Goal: Information Seeking & Learning: Learn about a topic

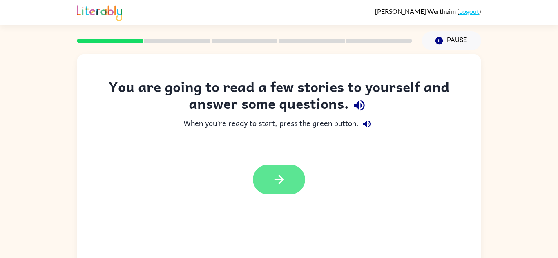
click at [279, 182] on icon "button" at bounding box center [279, 180] width 14 height 14
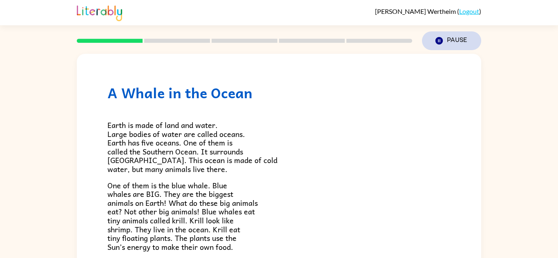
click at [440, 43] on icon "button" at bounding box center [438, 40] width 7 height 7
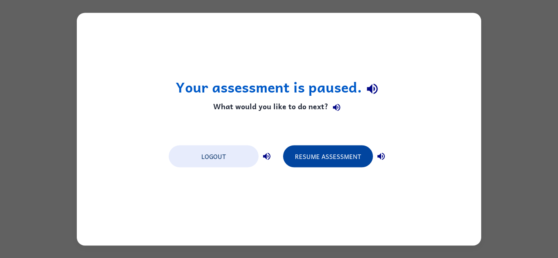
click at [348, 166] on button "Resume Assessment" at bounding box center [328, 156] width 90 height 22
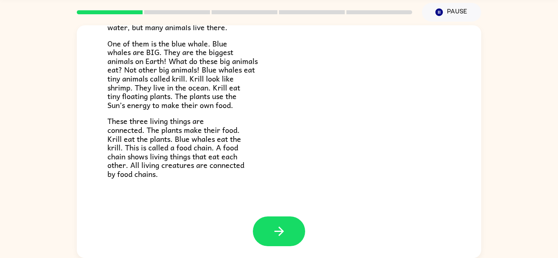
scroll to position [113, 0]
click at [280, 233] on icon "button" at bounding box center [279, 232] width 14 height 14
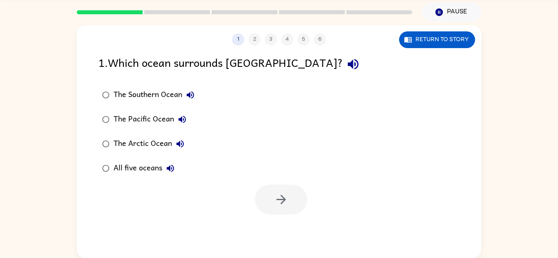
scroll to position [0, 0]
click at [280, 204] on icon "button" at bounding box center [281, 200] width 14 height 14
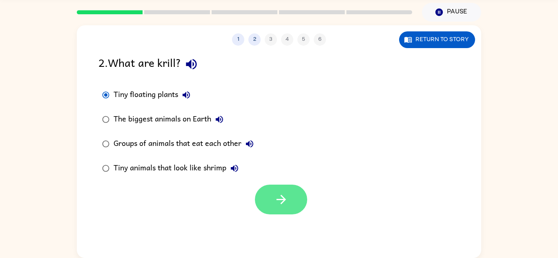
click at [283, 204] on icon "button" at bounding box center [281, 200] width 14 height 14
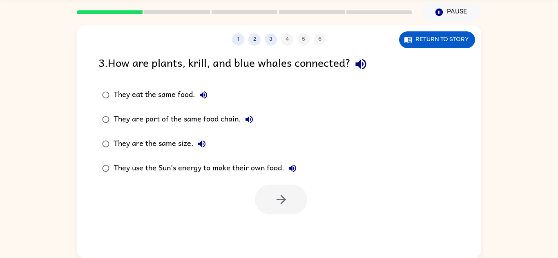
click at [365, 68] on icon "button" at bounding box center [360, 64] width 14 height 14
click at [207, 102] on button "They eat the same food." at bounding box center [203, 95] width 16 height 16
click at [122, 118] on div "They are part of the same food chain." at bounding box center [185, 119] width 144 height 16
click at [289, 207] on button "button" at bounding box center [281, 200] width 52 height 30
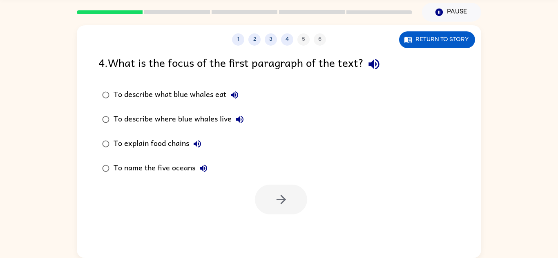
click at [377, 71] on icon "button" at bounding box center [374, 64] width 14 height 14
click at [289, 202] on button "button" at bounding box center [281, 200] width 52 height 30
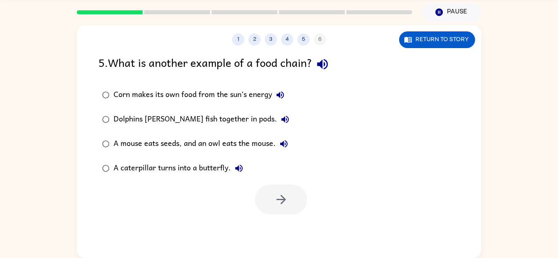
click at [321, 56] on button "button" at bounding box center [322, 64] width 21 height 21
click at [325, 68] on icon "button" at bounding box center [322, 64] width 11 height 11
click at [327, 61] on icon "button" at bounding box center [322, 64] width 11 height 11
click at [333, 64] on button "button" at bounding box center [322, 64] width 21 height 21
click at [279, 96] on icon "button" at bounding box center [279, 94] width 7 height 7
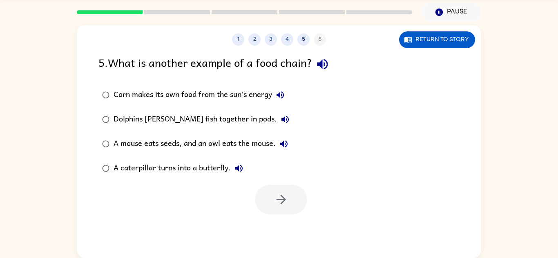
click at [281, 122] on icon "button" at bounding box center [284, 119] width 7 height 7
click at [286, 150] on button "A mouse eats seeds, and an owl eats the mouse." at bounding box center [283, 144] width 16 height 16
click at [239, 170] on icon "button" at bounding box center [238, 168] width 7 height 7
click at [260, 145] on div "A mouse eats seeds, and an owl eats the mouse." at bounding box center [202, 144] width 178 height 16
click at [285, 198] on icon "button" at bounding box center [281, 200] width 14 height 14
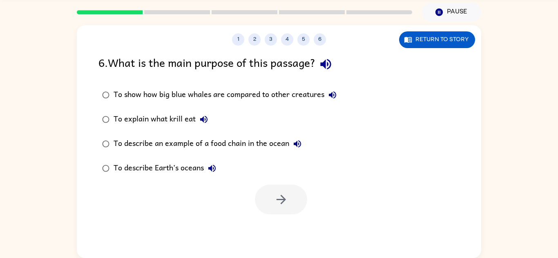
click at [343, 64] on div "6 . What is the main purpose of this passage?" at bounding box center [278, 64] width 361 height 21
click at [323, 64] on icon "button" at bounding box center [325, 64] width 11 height 11
click at [338, 97] on button "To show how big blue whales are compared to other creatures" at bounding box center [332, 95] width 16 height 16
click at [206, 120] on icon "button" at bounding box center [204, 120] width 10 height 10
click at [293, 151] on button "To describe an example of a food chain in the ocean" at bounding box center [297, 144] width 16 height 16
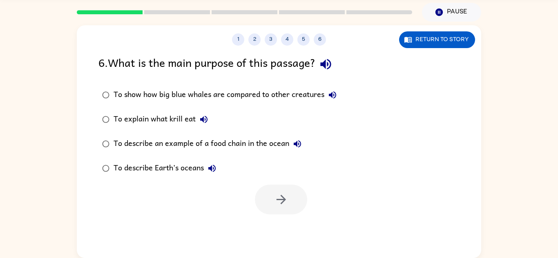
click at [215, 166] on icon "button" at bounding box center [212, 169] width 10 height 10
click at [270, 135] on label "To describe an example of a food chain in the ocean" at bounding box center [219, 144] width 251 height 24
click at [280, 147] on div "To describe an example of a food chain in the ocean" at bounding box center [209, 144] width 192 height 16
click at [284, 209] on button "button" at bounding box center [281, 200] width 52 height 30
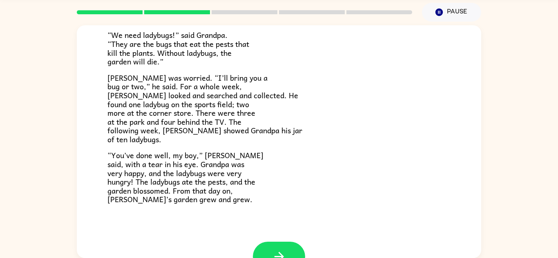
scroll to position [233, 0]
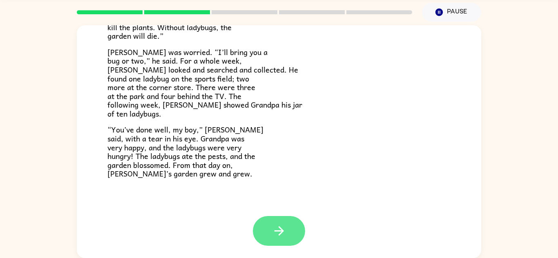
click at [275, 227] on icon "button" at bounding box center [279, 231] width 14 height 14
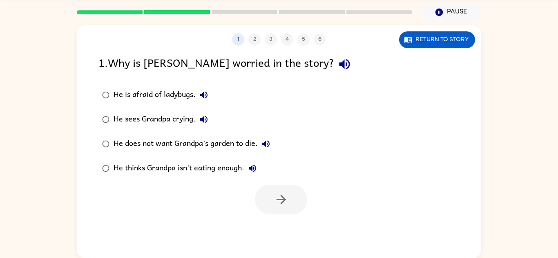
scroll to position [0, 0]
click at [334, 62] on button "button" at bounding box center [344, 64] width 21 height 21
click at [339, 66] on icon "button" at bounding box center [344, 64] width 11 height 11
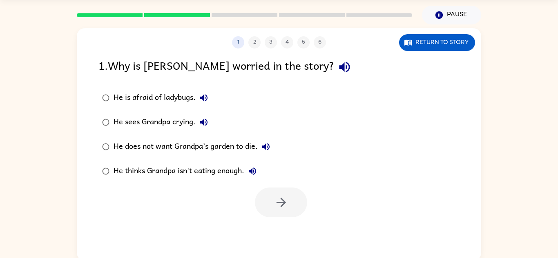
click at [334, 69] on button "button" at bounding box center [344, 67] width 21 height 21
click at [334, 66] on button "button" at bounding box center [344, 67] width 21 height 21
click at [339, 71] on icon "button" at bounding box center [344, 67] width 11 height 11
click at [278, 140] on label "He does not want Grandpa’s garden to die." at bounding box center [186, 147] width 184 height 24
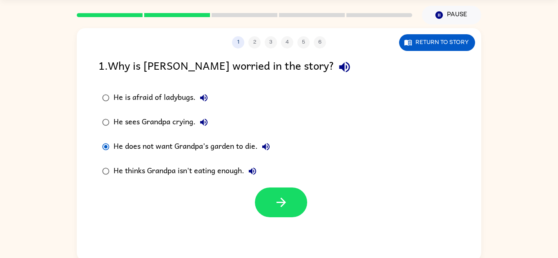
click at [267, 149] on icon "button" at bounding box center [266, 147] width 10 height 10
click at [282, 207] on icon "button" at bounding box center [281, 202] width 14 height 14
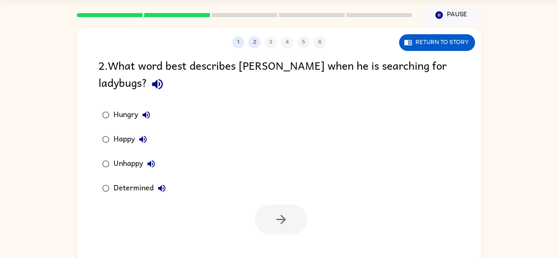
click at [150, 81] on icon "button" at bounding box center [157, 84] width 14 height 14
click at [126, 192] on div "Determined" at bounding box center [141, 188] width 56 height 16
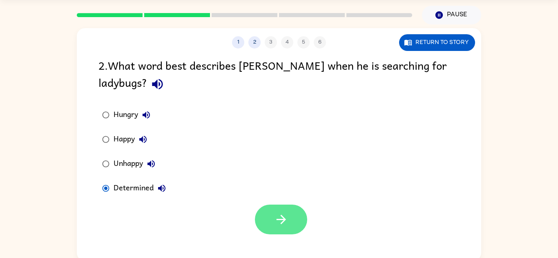
click at [282, 229] on button "button" at bounding box center [281, 220] width 52 height 30
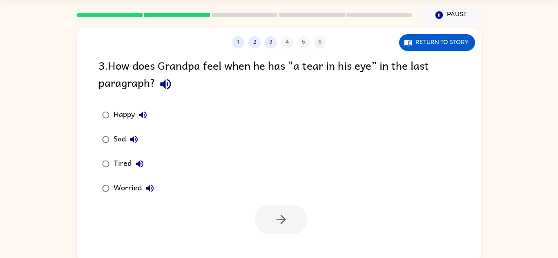
click at [173, 83] on button "button" at bounding box center [165, 84] width 21 height 21
click at [121, 115] on div "Happy" at bounding box center [132, 115] width 38 height 16
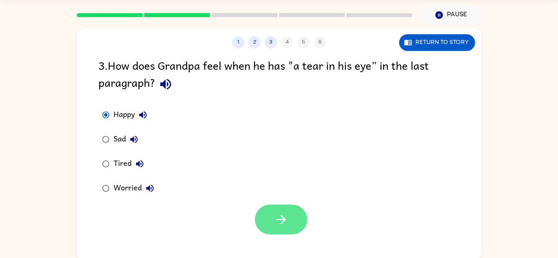
click at [299, 226] on button "button" at bounding box center [281, 220] width 52 height 30
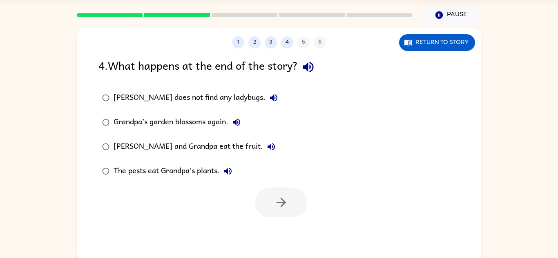
click at [315, 69] on icon "button" at bounding box center [308, 67] width 14 height 14
click at [265, 93] on button "[PERSON_NAME] does not find any ladybugs." at bounding box center [273, 98] width 16 height 16
click at [238, 124] on icon "button" at bounding box center [236, 123] width 10 height 10
click at [178, 122] on div "Grandpa’s garden blossoms again." at bounding box center [178, 122] width 131 height 16
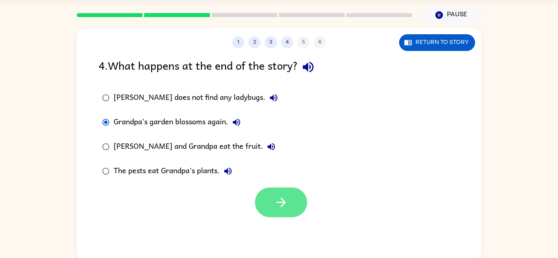
click at [293, 207] on button "button" at bounding box center [281, 203] width 52 height 30
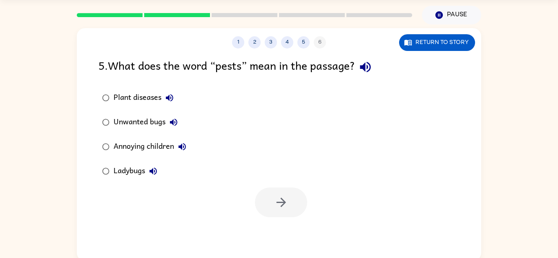
click at [375, 68] on button "button" at bounding box center [365, 67] width 21 height 21
click at [140, 124] on div "Unwanted bugs" at bounding box center [147, 122] width 68 height 16
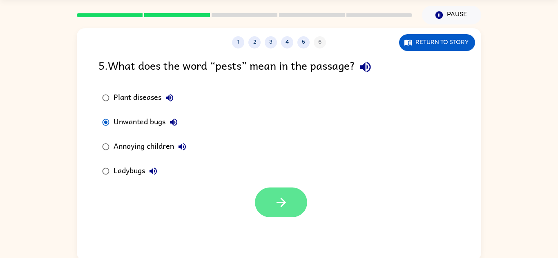
click at [292, 211] on button "button" at bounding box center [281, 203] width 52 height 30
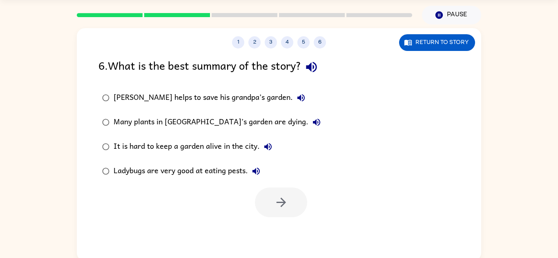
click at [316, 62] on icon "button" at bounding box center [311, 67] width 14 height 14
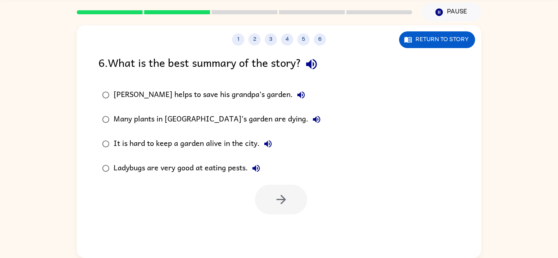
click at [310, 68] on icon "button" at bounding box center [311, 64] width 14 height 14
click at [297, 96] on icon "button" at bounding box center [300, 94] width 7 height 7
click at [311, 123] on icon "button" at bounding box center [316, 120] width 10 height 10
click at [220, 98] on div "[PERSON_NAME] helps to save his grandpa’s garden." at bounding box center [210, 95] width 195 height 16
click at [214, 225] on div "1 2 3 4 5 6 Return to story 6 . What is the best summary of the story? [PERSON_…" at bounding box center [279, 141] width 404 height 233
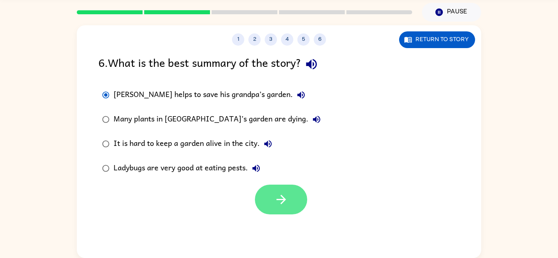
click at [302, 201] on button "button" at bounding box center [281, 200] width 52 height 30
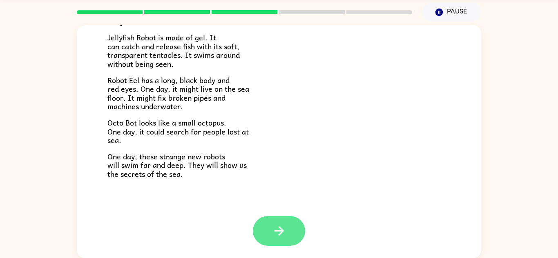
click at [288, 235] on button "button" at bounding box center [279, 231] width 52 height 30
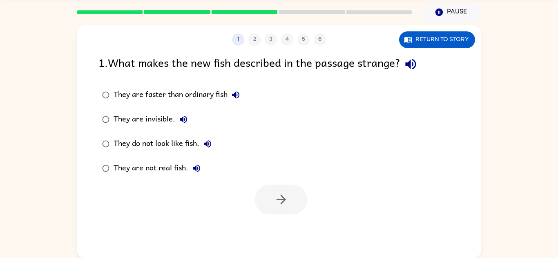
scroll to position [0, 0]
click at [412, 61] on icon "button" at bounding box center [410, 64] width 14 height 14
click at [438, 40] on button "Return to story" at bounding box center [437, 39] width 76 height 17
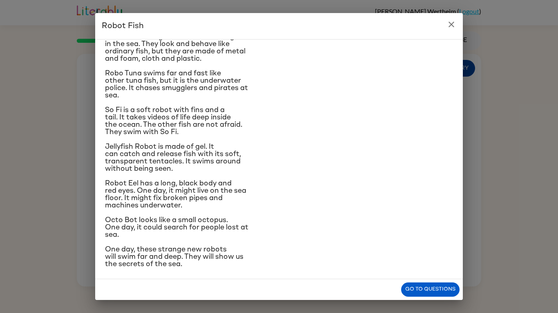
scroll to position [36, 0]
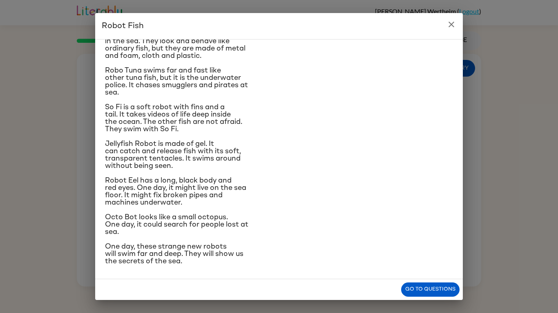
click at [166, 189] on span "Robot Eel has a long, black body and red eyes. One day, it might live on the se…" at bounding box center [175, 191] width 141 height 29
click at [175, 217] on span "Octo Bot looks like a small octopus. One day, it could search for people lost a…" at bounding box center [176, 225] width 143 height 22
click at [177, 254] on span "One day, these strange new robots will swim far and deep. They will show us the…" at bounding box center [174, 254] width 138 height 22
click at [400, 258] on div "There are strange new fish swimming in the sea. They look and behave like ordin…" at bounding box center [278, 159] width 367 height 240
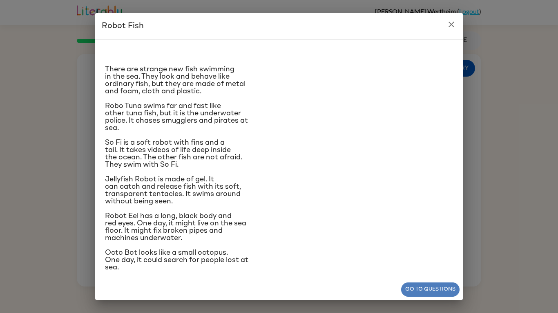
click at [430, 258] on button "Go to questions" at bounding box center [430, 290] width 58 height 14
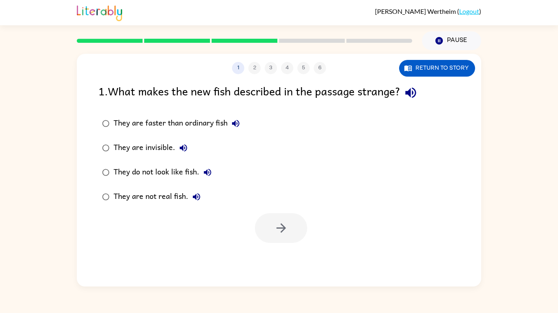
click at [415, 97] on icon "button" at bounding box center [410, 93] width 11 height 11
click at [167, 177] on div "They do not look like fish." at bounding box center [164, 172] width 102 height 16
click at [287, 230] on icon "button" at bounding box center [281, 228] width 14 height 14
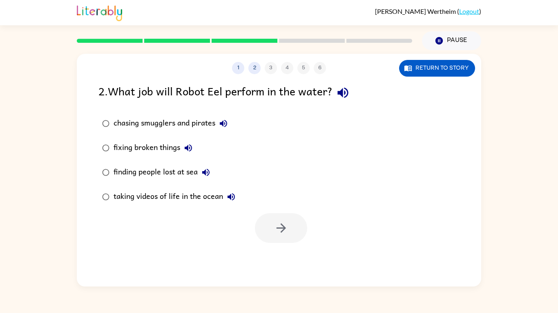
click at [350, 88] on icon "button" at bounding box center [342, 93] width 14 height 14
click at [342, 94] on icon "button" at bounding box center [342, 93] width 11 height 11
click at [336, 100] on div "2 . What job will Robot Eel perform in the water?" at bounding box center [278, 92] width 361 height 21
click at [342, 94] on icon "button" at bounding box center [342, 93] width 11 height 11
click at [144, 126] on div "chasing smugglers and pirates" at bounding box center [172, 124] width 118 height 16
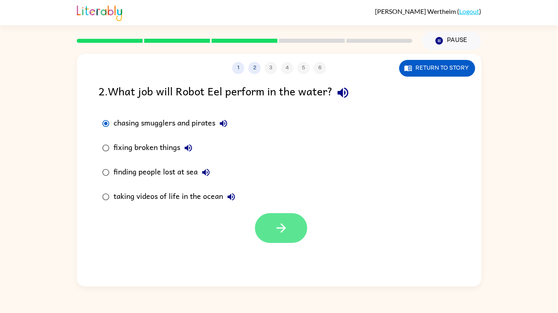
click at [273, 232] on button "button" at bounding box center [281, 228] width 52 height 30
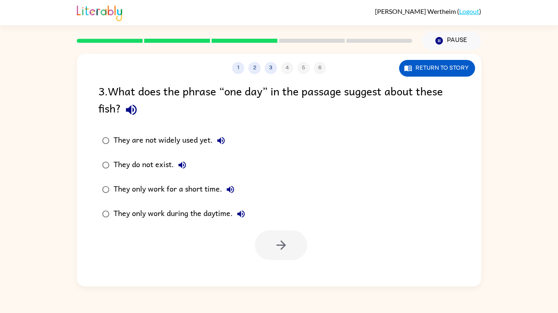
click at [134, 112] on icon "button" at bounding box center [131, 110] width 14 height 14
click at [151, 159] on div "They do not exist." at bounding box center [151, 165] width 77 height 16
click at [310, 184] on div "They are not widely used yet. They do not exist. They only work for a short tim…" at bounding box center [289, 178] width 382 height 98
click at [296, 255] on button "button" at bounding box center [281, 246] width 52 height 30
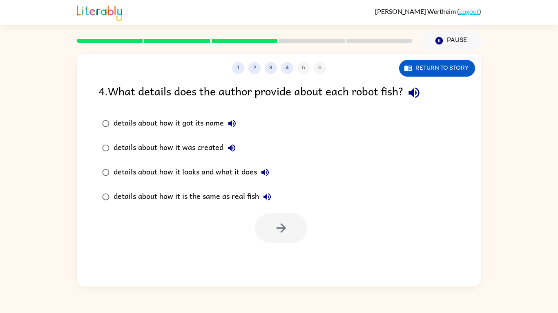
click at [411, 102] on button "button" at bounding box center [413, 92] width 21 height 21
click at [274, 72] on button "3" at bounding box center [270, 68] width 12 height 12
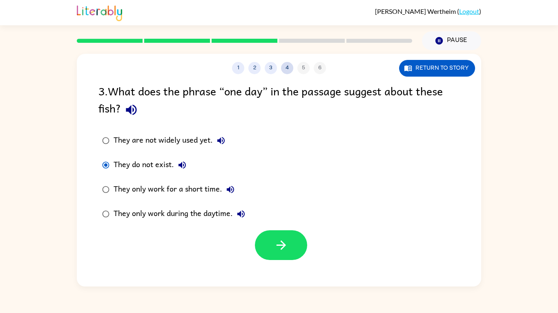
click at [282, 72] on button "4" at bounding box center [287, 68] width 12 height 12
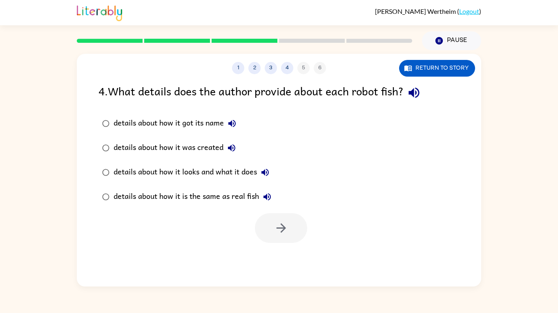
click at [412, 95] on icon "button" at bounding box center [413, 93] width 14 height 14
click at [421, 99] on icon "button" at bounding box center [413, 93] width 14 height 14
click at [418, 94] on icon "button" at bounding box center [413, 93] width 11 height 11
click at [227, 124] on button "details about how it got its name" at bounding box center [232, 124] width 16 height 16
click at [239, 143] on div "details about how it was created" at bounding box center [176, 148] width 126 height 16
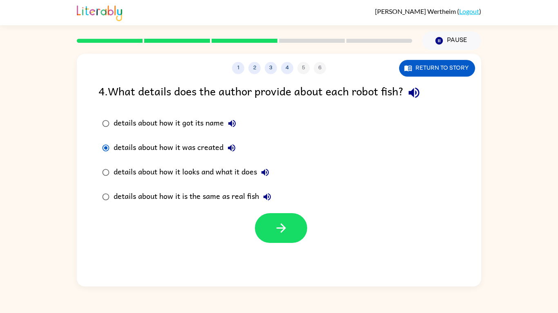
click at [236, 149] on icon "button" at bounding box center [232, 148] width 10 height 10
click at [224, 153] on div "details about how it was created" at bounding box center [176, 148] width 126 height 16
click at [269, 166] on button "details about how it looks and what it does" at bounding box center [265, 172] width 16 height 16
click at [235, 174] on div "details about how it looks and what it does" at bounding box center [193, 172] width 160 height 16
click at [304, 232] on button "button" at bounding box center [281, 228] width 52 height 30
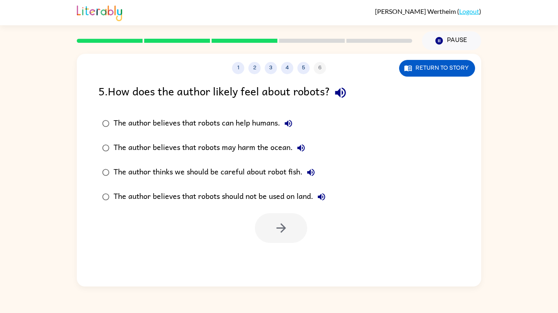
click at [345, 95] on icon "button" at bounding box center [340, 93] width 11 height 11
click at [291, 128] on icon "button" at bounding box center [288, 124] width 10 height 10
click at [308, 149] on button "The author believes that robots may harm the ocean." at bounding box center [301, 148] width 16 height 16
click at [318, 175] on button "The author thinks we should be careful about robot fish." at bounding box center [310, 172] width 16 height 16
click at [329, 201] on div "The author believes that robots should not be used on land." at bounding box center [221, 197] width 216 height 16
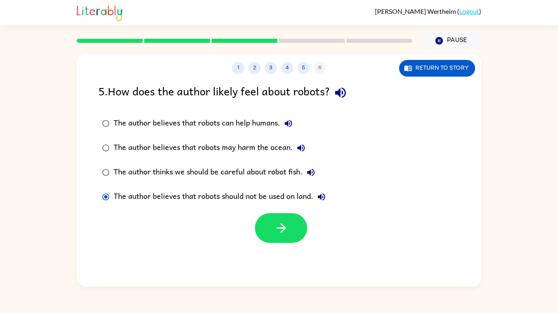
click at [325, 196] on icon "button" at bounding box center [321, 197] width 10 height 10
click at [272, 240] on button "button" at bounding box center [281, 228] width 52 height 30
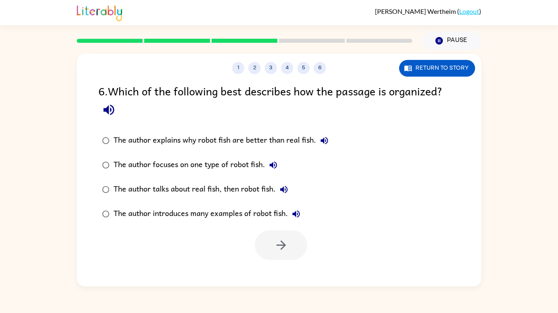
click at [109, 108] on icon "button" at bounding box center [109, 110] width 14 height 14
click at [328, 143] on icon "button" at bounding box center [324, 141] width 10 height 10
click at [275, 168] on icon "button" at bounding box center [272, 165] width 7 height 7
click at [238, 167] on div "The author focuses on one type of robot fish." at bounding box center [197, 165] width 168 height 16
click at [276, 251] on icon "button" at bounding box center [281, 245] width 14 height 14
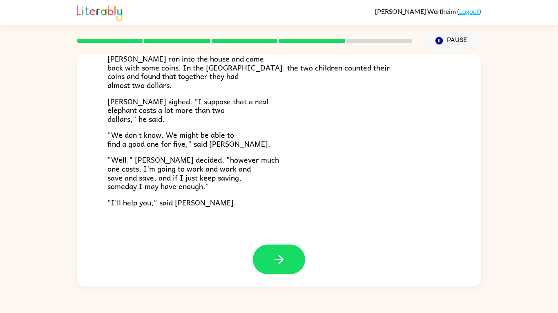
scroll to position [262, 0]
click at [166, 213] on div "A Pet Elephant "I wish I had an elephant," said [PERSON_NAME]. His mother laugh…" at bounding box center [279, 23] width 404 height 444
click at [262, 258] on button "button" at bounding box center [279, 260] width 52 height 30
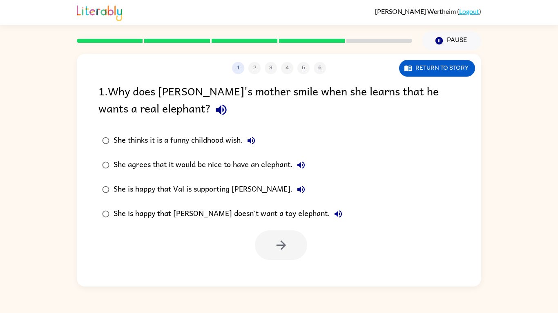
scroll to position [0, 0]
click at [271, 258] on div at bounding box center [281, 246] width 52 height 30
click at [214, 107] on icon "button" at bounding box center [221, 110] width 14 height 14
click at [252, 146] on button "She thinks it is a funny childhood wish." at bounding box center [251, 141] width 16 height 16
click at [308, 169] on button "She agrees that it would be nice to have an elephant." at bounding box center [301, 165] width 16 height 16
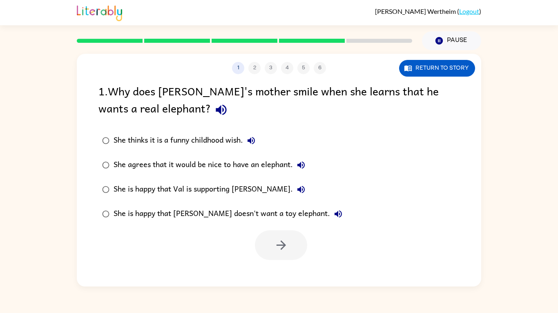
click at [297, 190] on icon "button" at bounding box center [300, 189] width 7 height 7
click at [334, 214] on icon "button" at bounding box center [337, 214] width 7 height 7
click at [201, 187] on div "She is happy that Val is supporting [PERSON_NAME]." at bounding box center [210, 190] width 195 height 16
click at [255, 242] on button "button" at bounding box center [281, 246] width 52 height 30
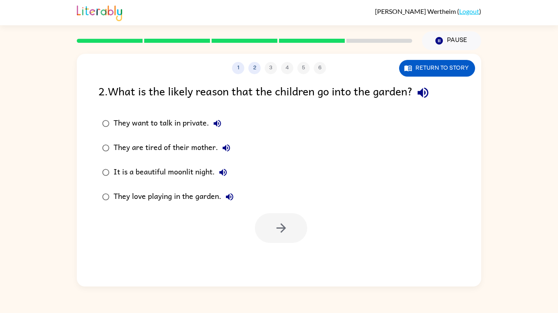
click at [428, 99] on icon "button" at bounding box center [422, 93] width 14 height 14
click at [220, 123] on icon "button" at bounding box center [217, 124] width 10 height 10
click at [428, 100] on icon "button" at bounding box center [422, 93] width 14 height 14
click at [218, 128] on icon "button" at bounding box center [217, 124] width 10 height 10
click at [227, 146] on icon "button" at bounding box center [225, 147] width 7 height 7
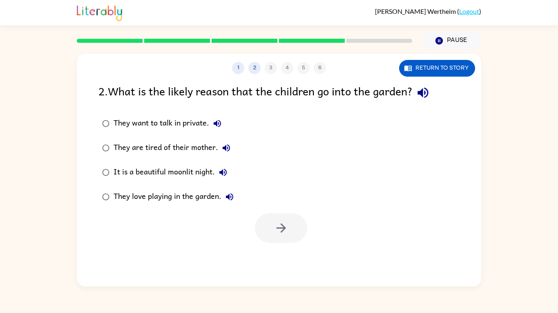
click at [231, 175] on button "It is a beautiful moonlit night." at bounding box center [223, 172] width 16 height 16
click at [235, 200] on button "They love playing in the garden." at bounding box center [229, 197] width 16 height 16
click at [171, 173] on div "It is a beautiful moonlit night." at bounding box center [172, 172] width 118 height 16
click at [287, 240] on button "button" at bounding box center [281, 228] width 52 height 30
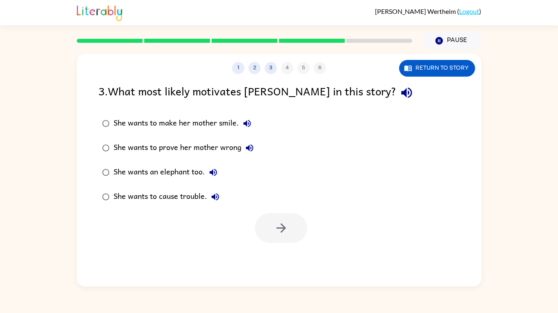
click at [399, 94] on icon "button" at bounding box center [406, 93] width 14 height 14
click at [240, 129] on button "She wants to make her mother smile." at bounding box center [247, 124] width 16 height 16
click at [256, 149] on button "She wants to prove her mother wrong" at bounding box center [249, 148] width 16 height 16
click at [218, 178] on button "She wants an elephant too." at bounding box center [213, 172] width 16 height 16
click at [220, 193] on icon "button" at bounding box center [215, 197] width 10 height 10
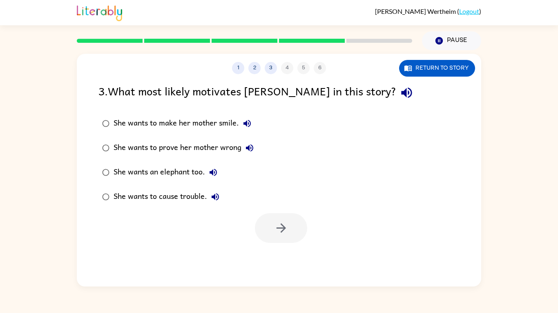
click at [184, 173] on div "She wants an elephant too." at bounding box center [167, 172] width 108 height 16
click at [218, 238] on div at bounding box center [279, 226] width 404 height 34
click at [283, 228] on icon "button" at bounding box center [281, 228] width 14 height 14
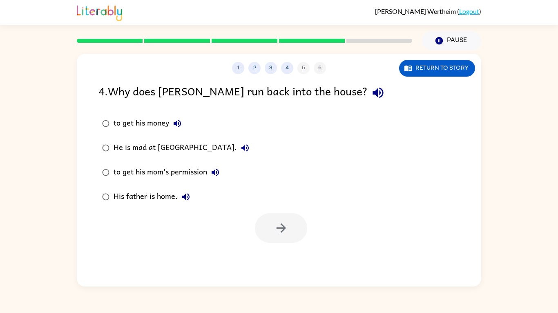
click at [371, 97] on icon "button" at bounding box center [378, 93] width 14 height 14
click at [177, 123] on icon "button" at bounding box center [176, 123] width 7 height 7
click at [152, 126] on div "to get his money" at bounding box center [149, 124] width 72 height 16
click at [293, 234] on button "button" at bounding box center [281, 228] width 52 height 30
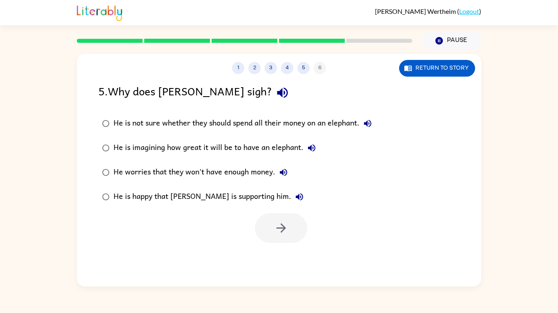
click at [272, 94] on button "button" at bounding box center [282, 92] width 21 height 21
click at [365, 124] on icon "button" at bounding box center [367, 124] width 10 height 10
click at [304, 152] on button "He is imagining how great it will be to have an elephant." at bounding box center [311, 148] width 16 height 16
click at [280, 178] on button "He worries that they won't have enough money." at bounding box center [283, 172] width 16 height 16
click at [238, 180] on div "He worries that they won't have enough money." at bounding box center [202, 172] width 178 height 16
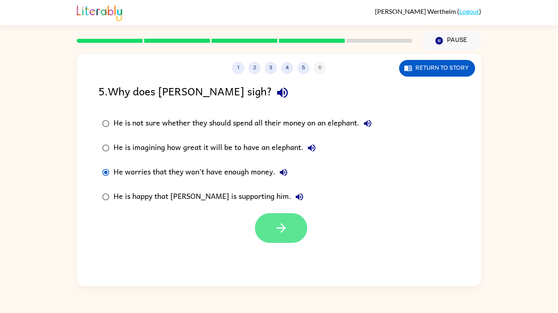
click at [273, 227] on button "button" at bounding box center [281, 228] width 52 height 30
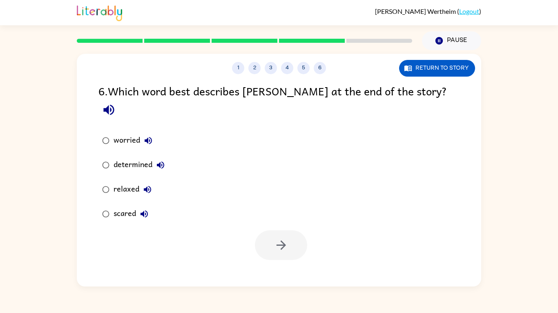
click at [119, 100] on button "button" at bounding box center [108, 110] width 21 height 21
click at [151, 137] on icon "button" at bounding box center [147, 140] width 7 height 7
click at [162, 160] on icon "button" at bounding box center [160, 165] width 10 height 10
click at [139, 157] on div "determined" at bounding box center [140, 165] width 55 height 16
click at [278, 241] on button "button" at bounding box center [281, 246] width 52 height 30
